Goal: Go to known website: Access a specific website the user already knows

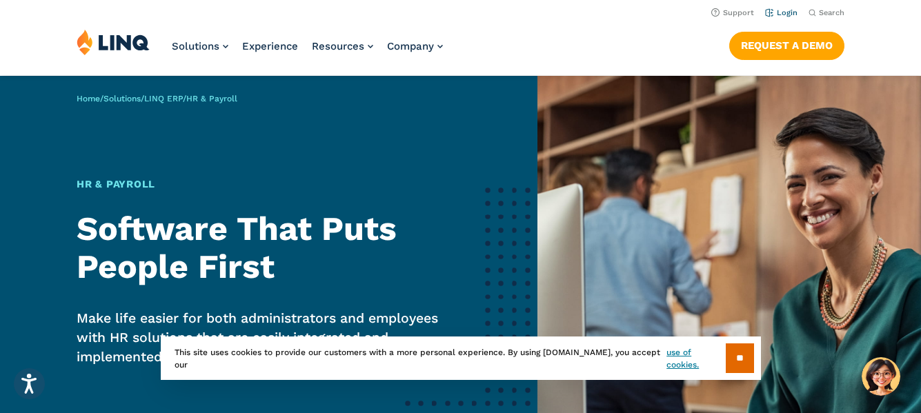
click at [783, 12] on link "Login" at bounding box center [781, 12] width 32 height 9
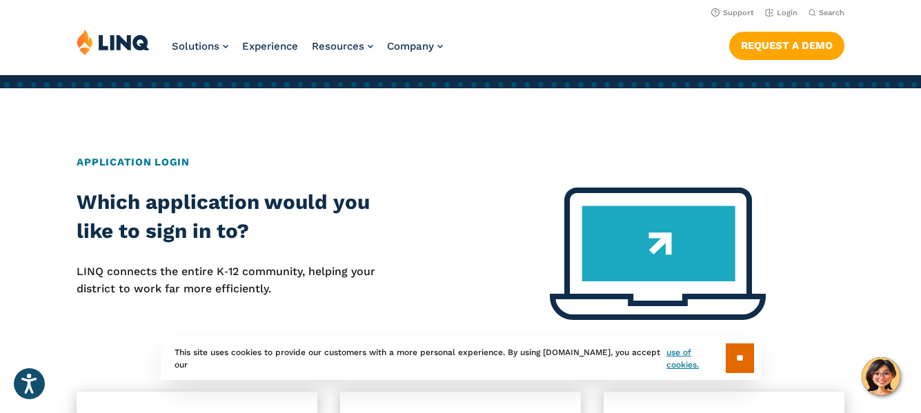
scroll to position [424, 0]
